Goal: Task Accomplishment & Management: Use online tool/utility

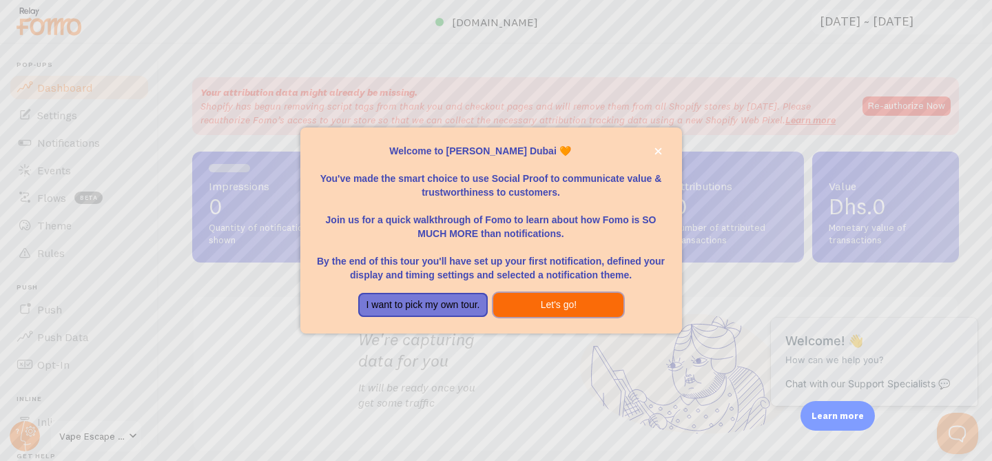
click at [555, 302] on button "Let's go!" at bounding box center [558, 305] width 130 height 25
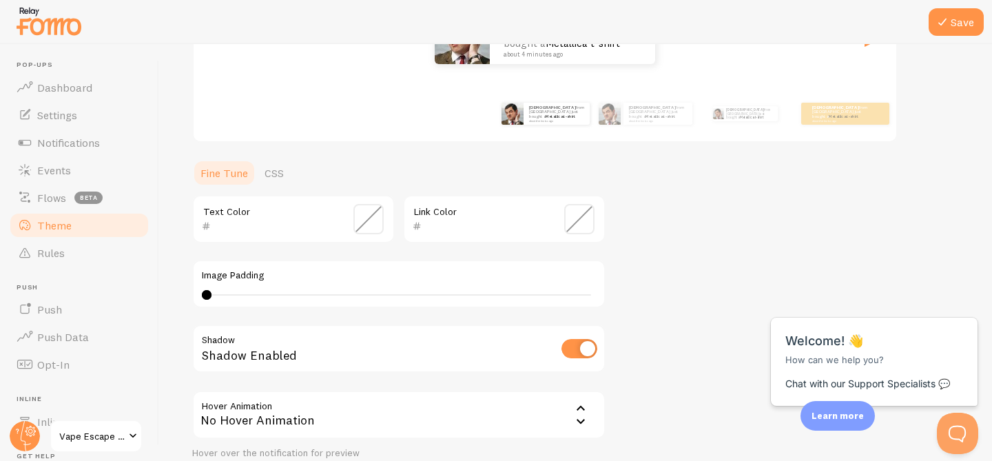
scroll to position [336, 0]
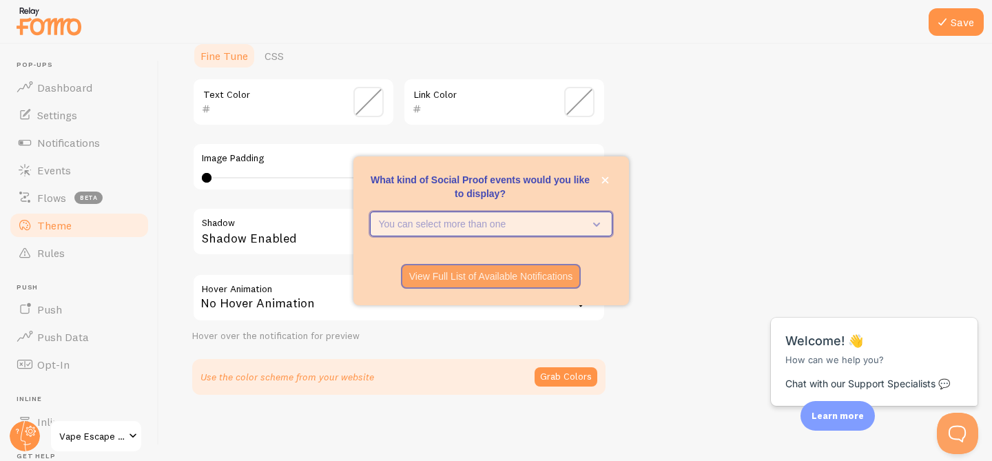
click at [592, 220] on icon "What kind of Social Proof events would you like to display?" at bounding box center [593, 223] width 19 height 15
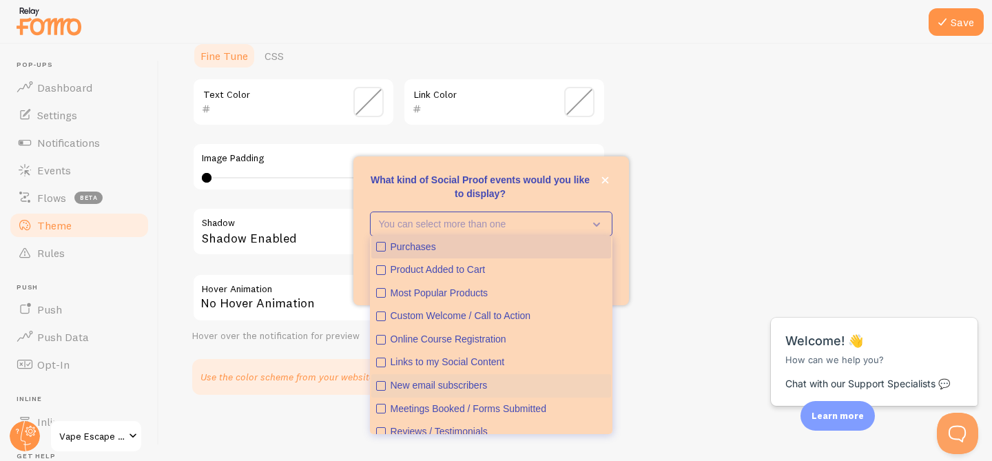
scroll to position [0, 0]
click at [384, 245] on icon "Purchases" at bounding box center [381, 248] width 8 height 8
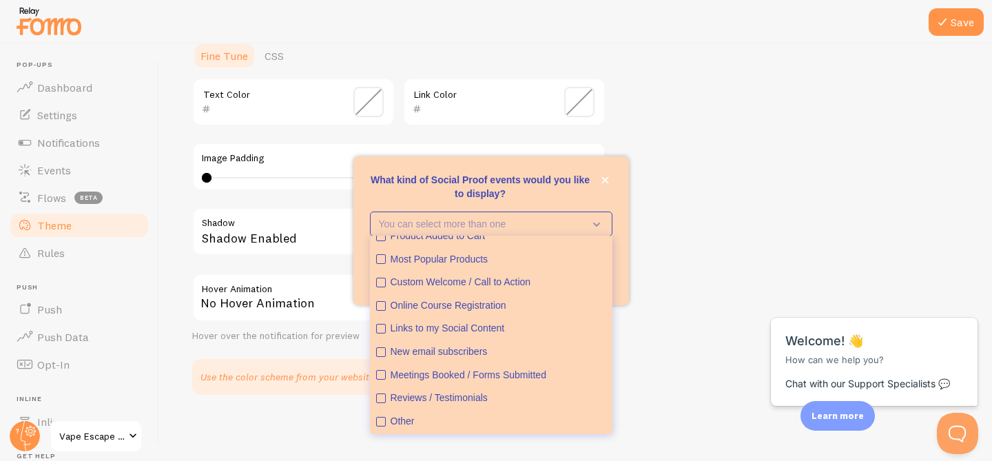
click at [718, 276] on div "Theme Choose a theme for your notifications Classic [PERSON_NAME] from [GEOGRAP…" at bounding box center [575, 68] width 767 height 654
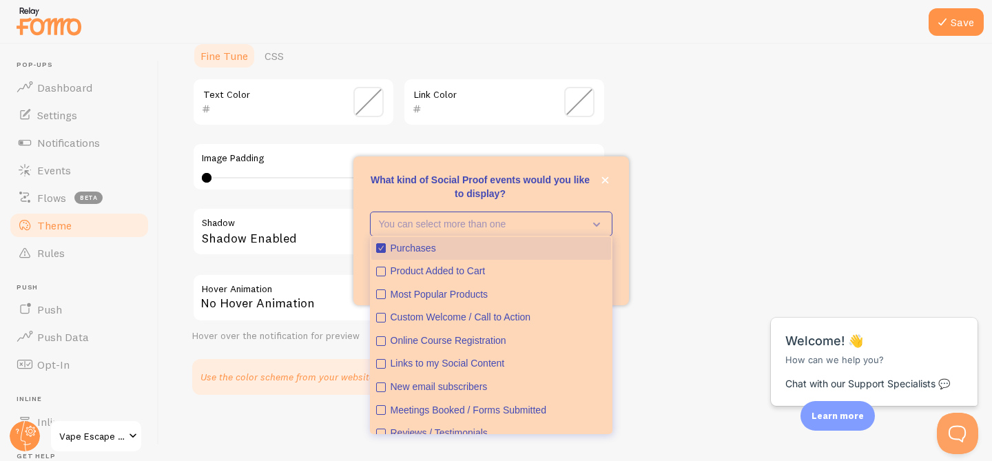
click at [439, 242] on div "Purchases" at bounding box center [499, 249] width 216 height 14
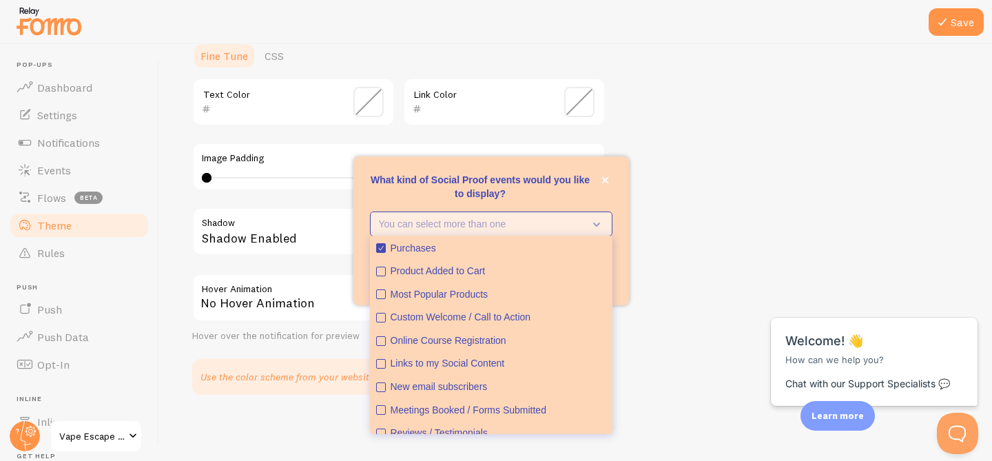
click at [428, 222] on p "You can select more than one" at bounding box center [481, 224] width 205 height 14
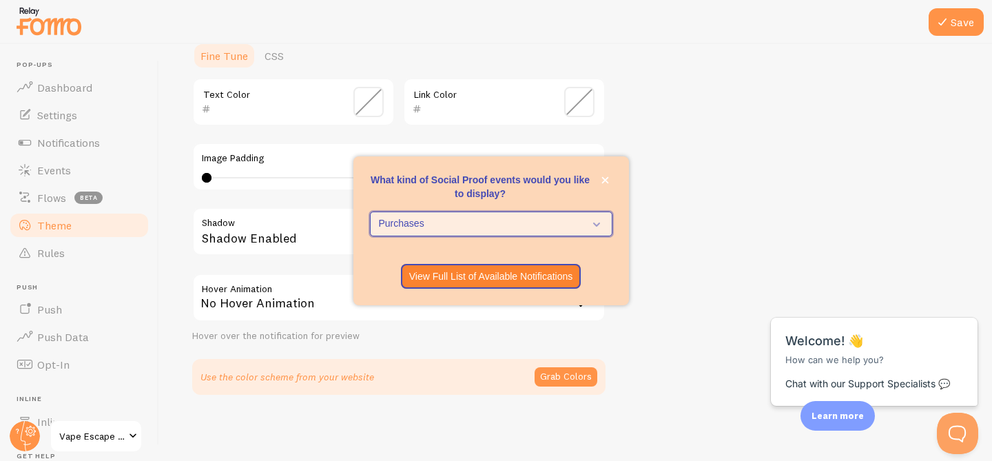
click at [488, 222] on span "Purchases" at bounding box center [481, 224] width 205 height 14
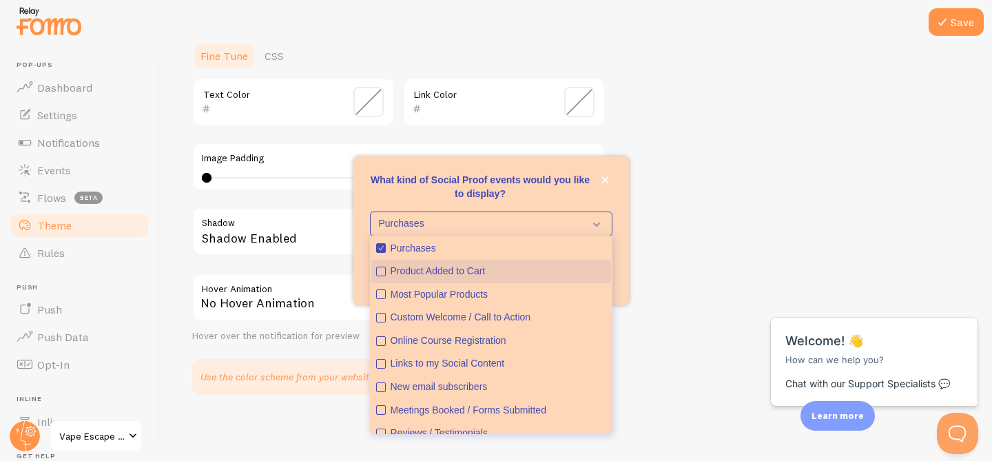
click at [384, 274] on icon "Product Added to Cart" at bounding box center [381, 271] width 8 height 8
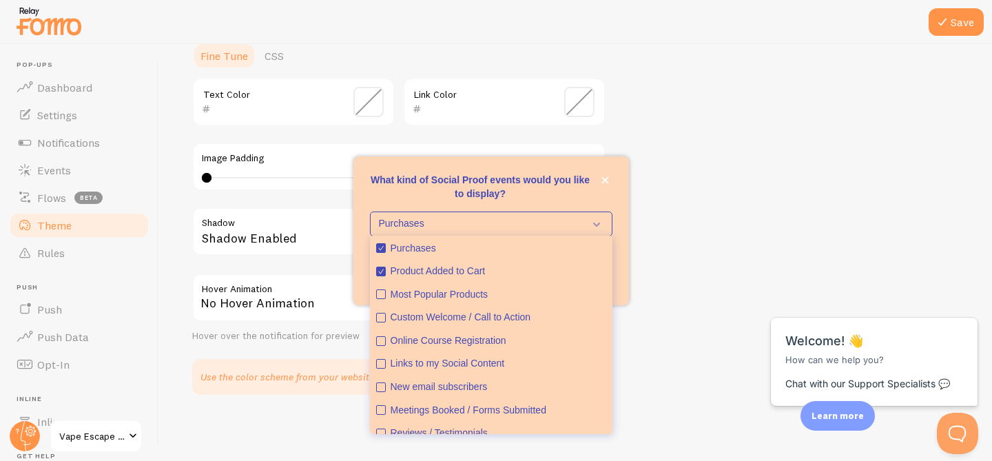
click at [572, 183] on p "What kind of Social Proof events would you like to display?" at bounding box center [491, 187] width 242 height 28
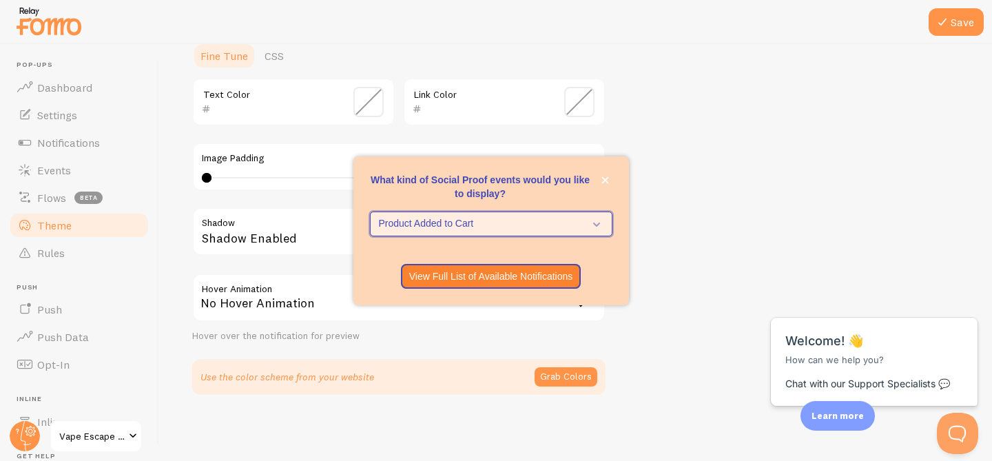
click at [486, 225] on span "Product Added to Cart" at bounding box center [481, 224] width 205 height 14
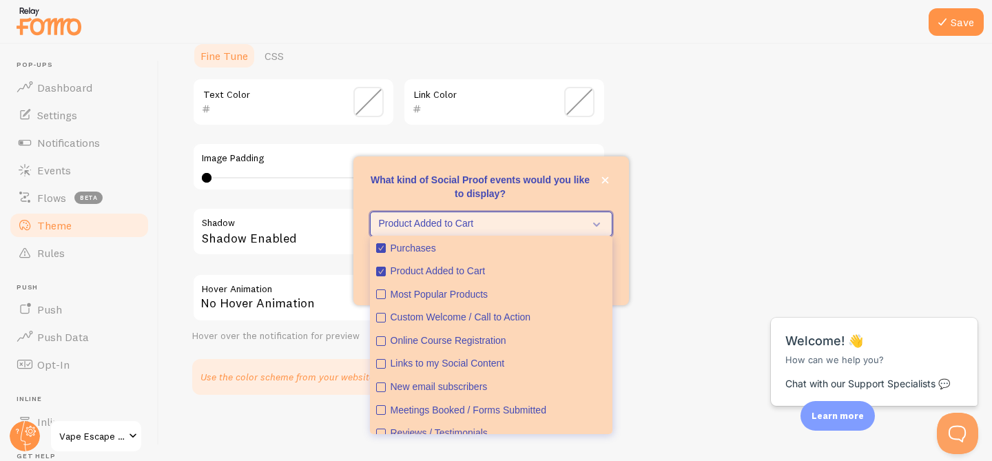
click at [486, 225] on span "Product Added to Cart" at bounding box center [481, 224] width 205 height 14
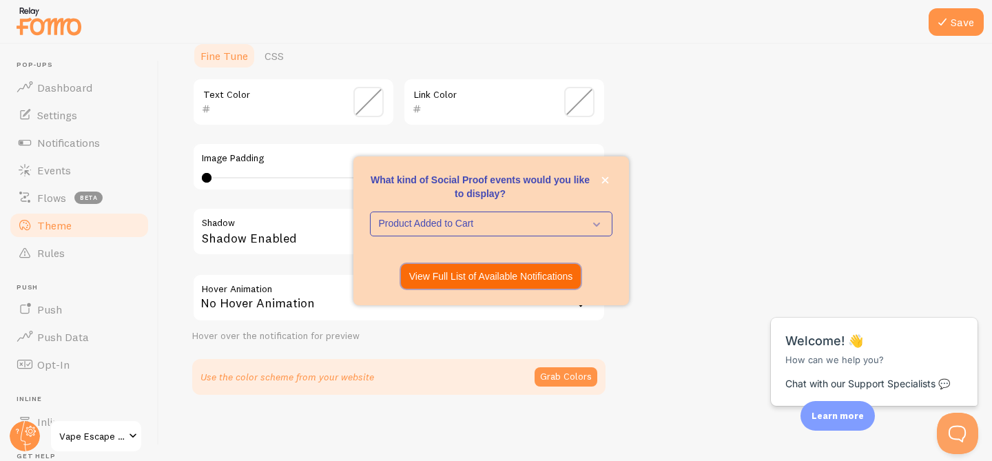
click at [480, 280] on p "View Full List of Available Notifications" at bounding box center [491, 276] width 164 height 14
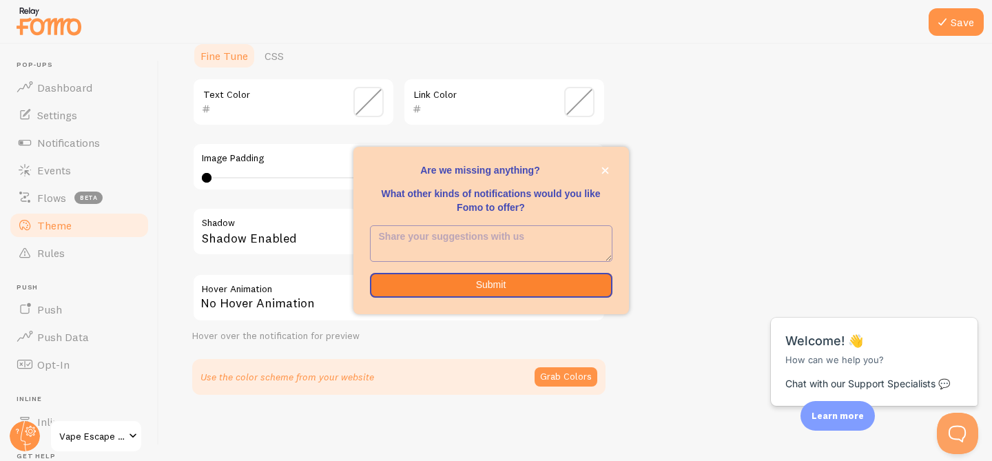
click at [467, 242] on textarea "<p>Are we missing anything? </p><p></p><p>What other kinds of notifications wou…" at bounding box center [491, 243] width 241 height 35
click at [495, 241] on textarea "To enrich screen reader interactions, please activate Accessibility in Grammarl…" at bounding box center [491, 243] width 241 height 35
type textarea "no"
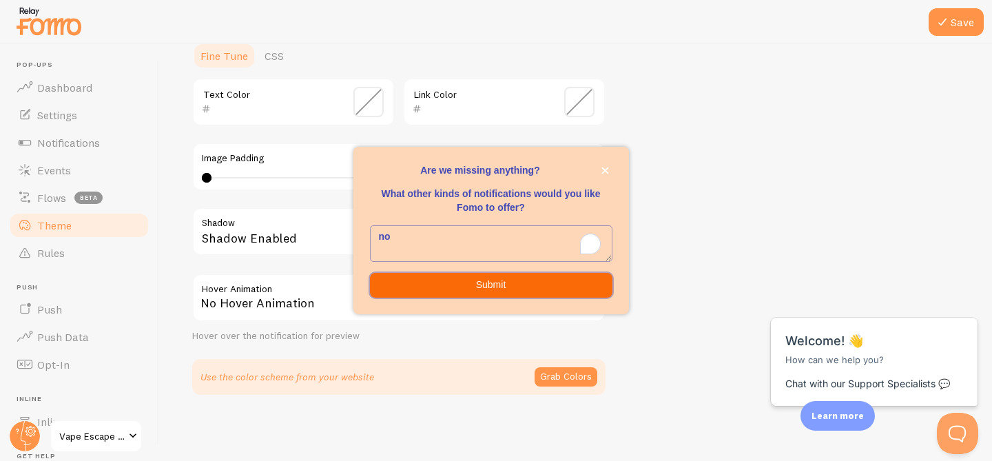
click at [484, 289] on button "Submit" at bounding box center [491, 285] width 242 height 25
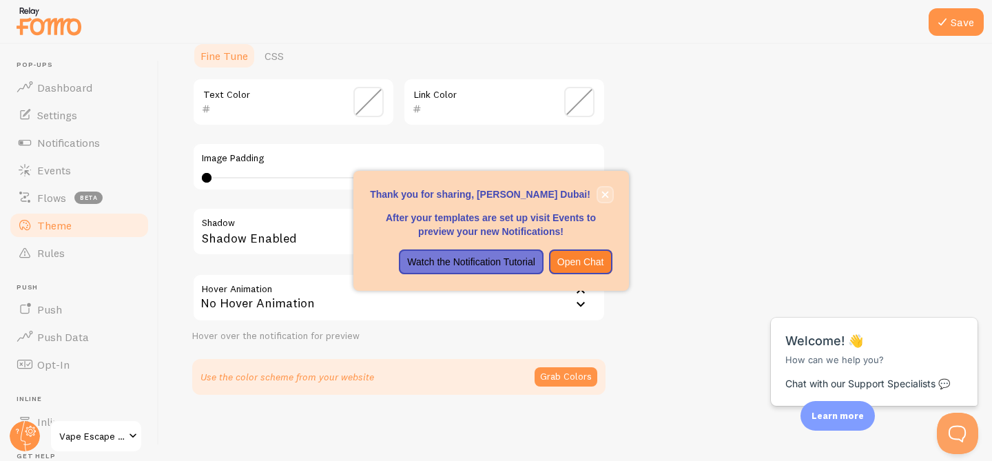
click at [601, 196] on icon "close," at bounding box center [605, 195] width 8 height 8
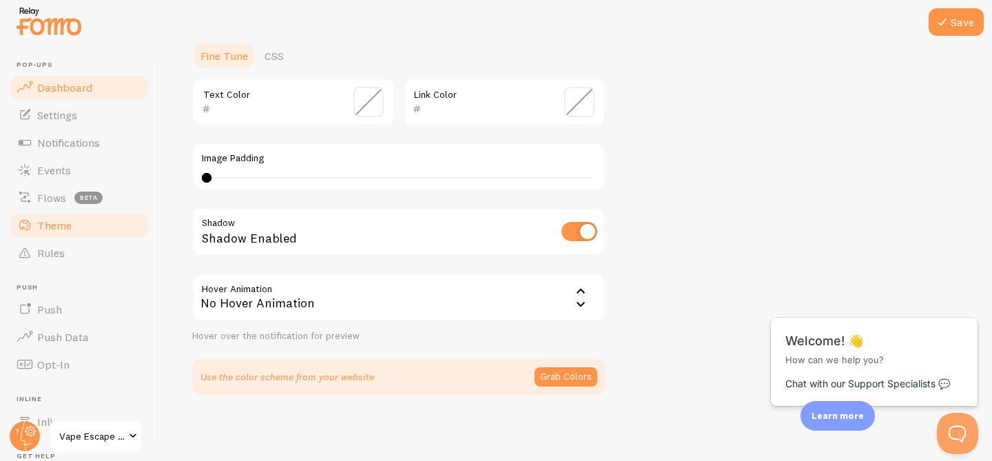
click at [82, 94] on link "Dashboard" at bounding box center [79, 88] width 142 height 28
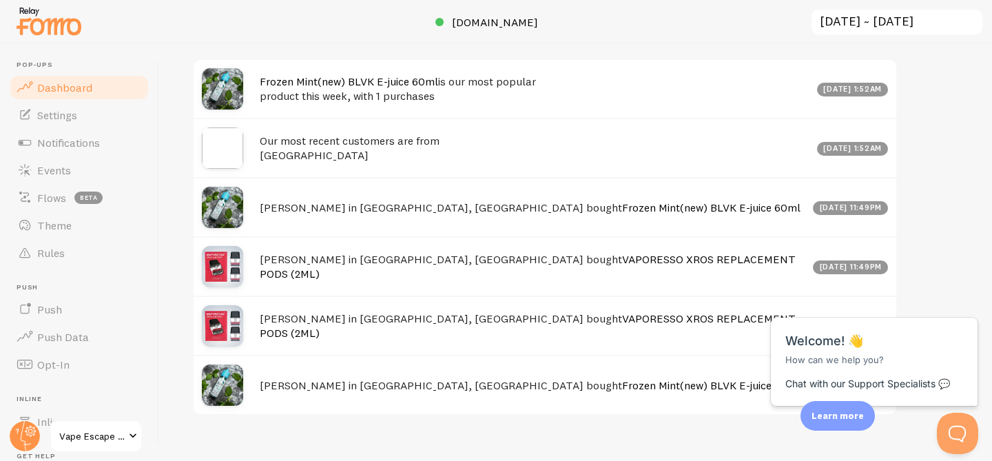
scroll to position [532, 0]
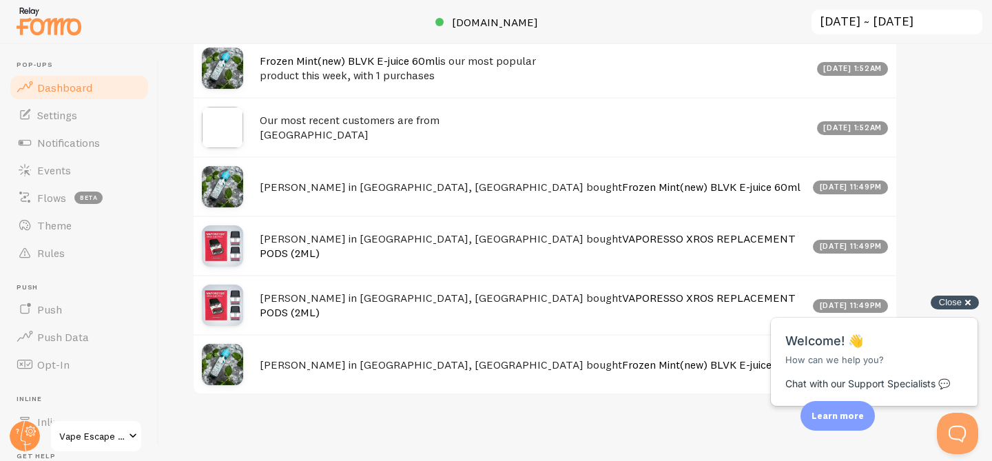
click at [966, 303] on div "Close cross-small" at bounding box center [955, 302] width 48 height 14
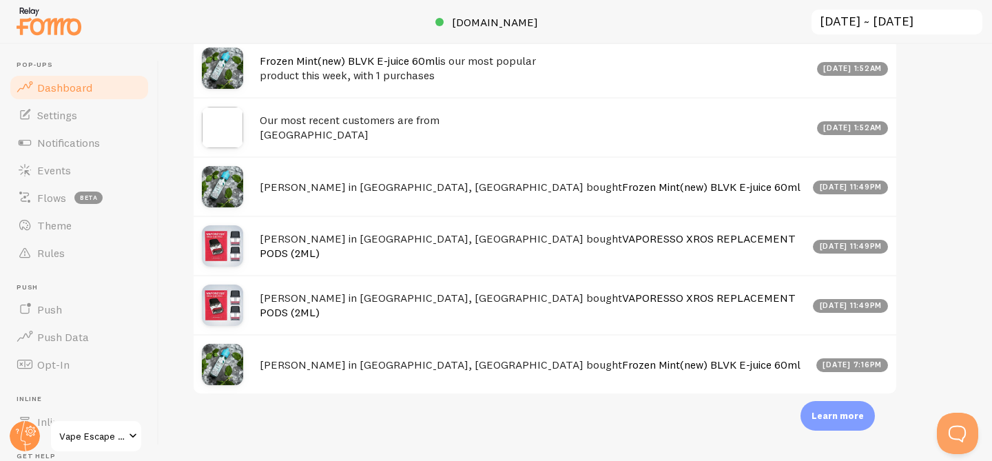
click at [437, 248] on link "VAPORESSO XROS REPLACEMENT PODS (2ML)" at bounding box center [528, 245] width 536 height 28
